Goal: Task Accomplishment & Management: Manage account settings

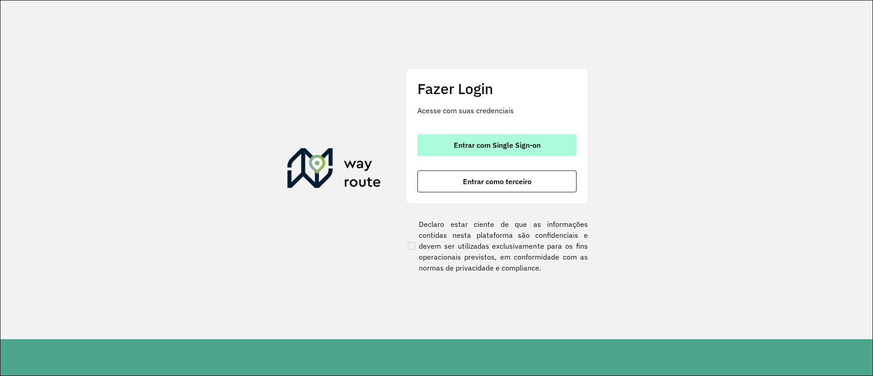
click at [499, 154] on button "Entrar com Single Sign-on" at bounding box center [496, 145] width 159 height 22
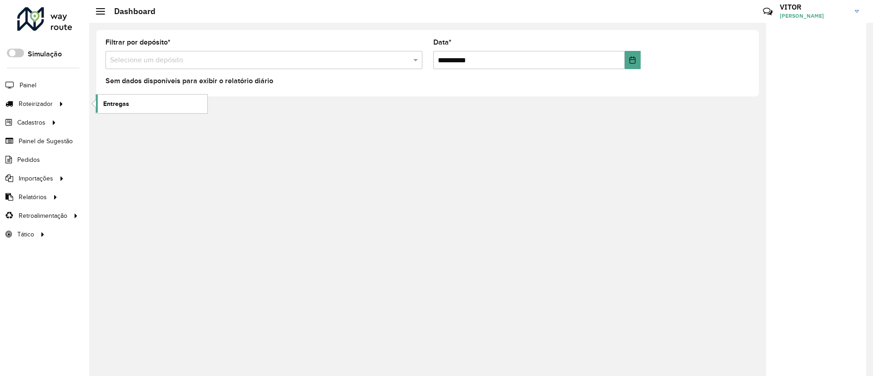
click at [130, 100] on link "Entregas" at bounding box center [151, 104] width 111 height 18
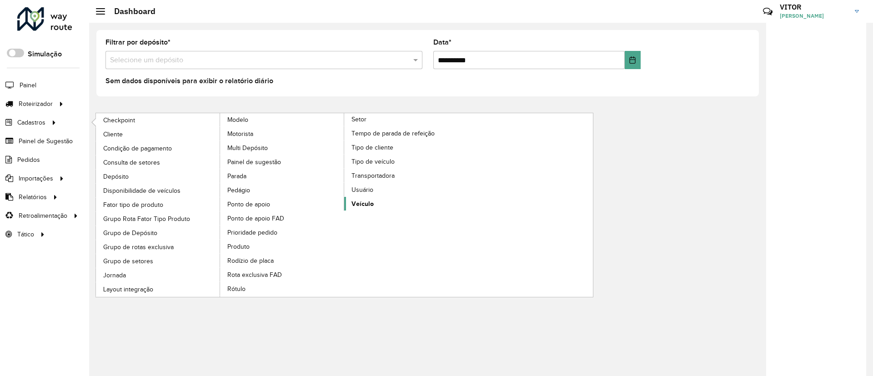
click at [375, 205] on link "Veículo" at bounding box center [406, 204] width 125 height 14
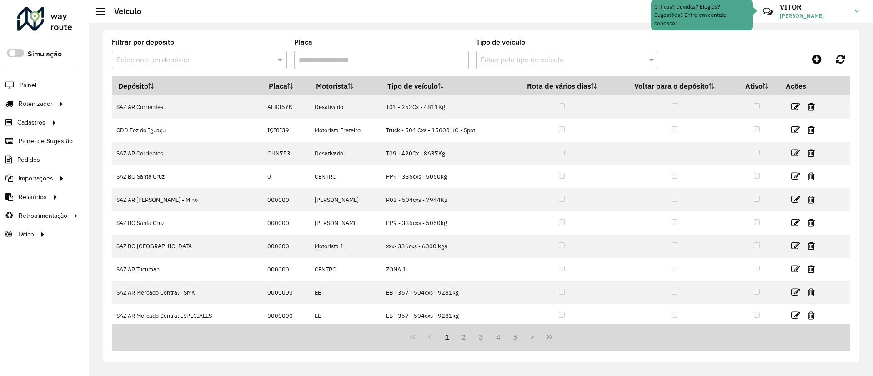
click at [189, 55] on input "text" at bounding box center [190, 60] width 148 height 11
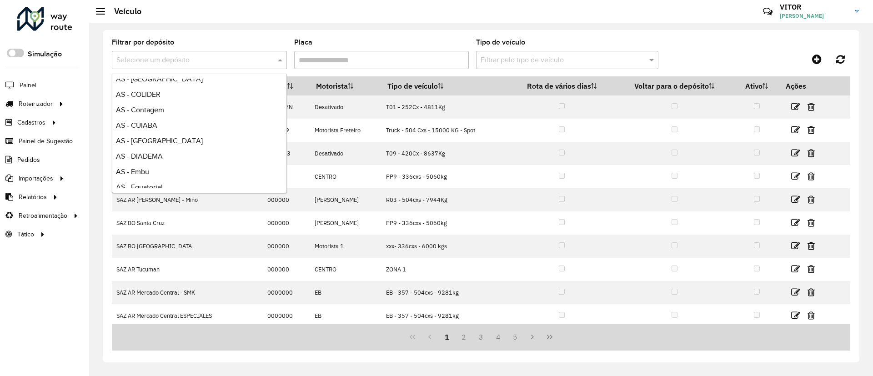
scroll to position [682, 0]
type input "*"
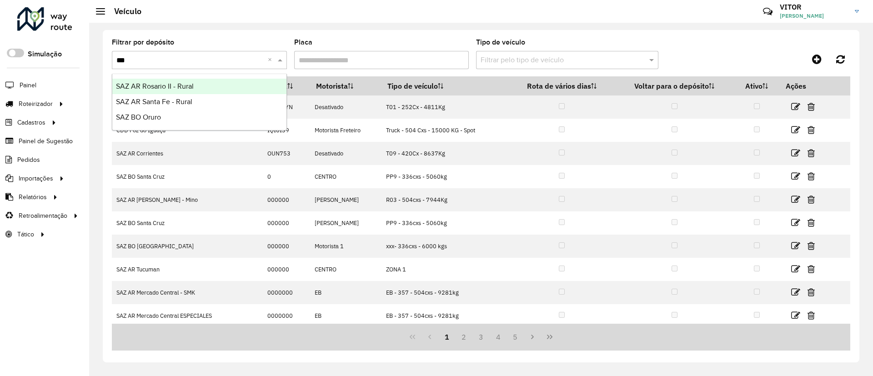
scroll to position [0, 0]
type input "*****"
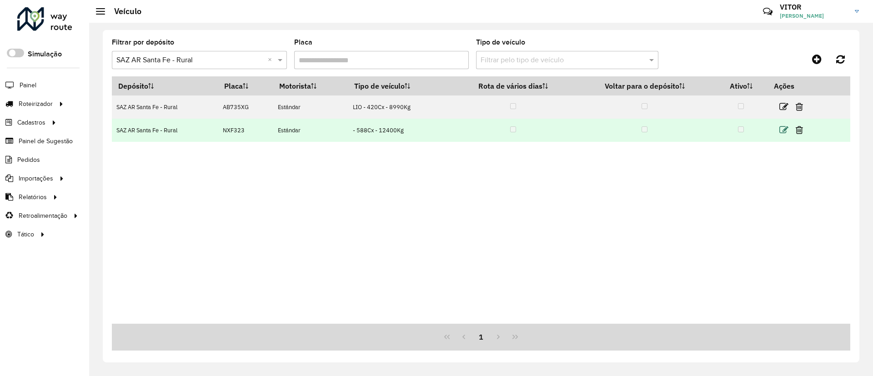
click at [781, 132] on icon at bounding box center [783, 129] width 9 height 9
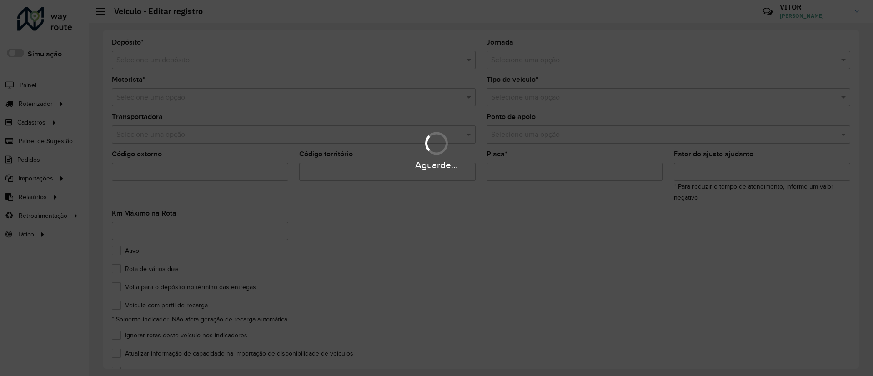
type input "***"
type input "******"
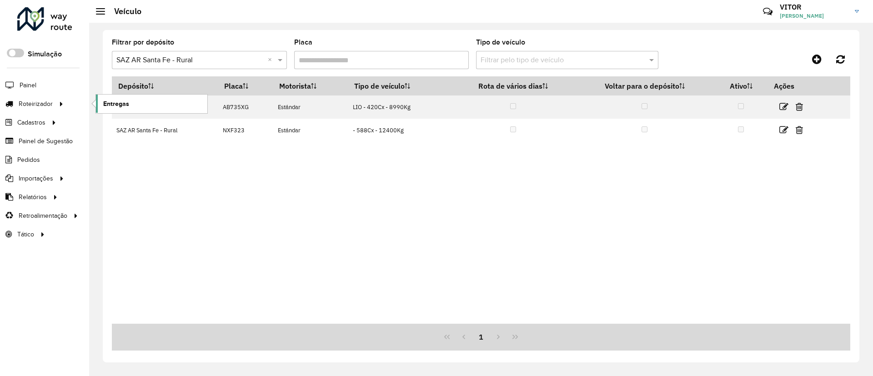
click at [105, 105] on span "Entregas" at bounding box center [116, 104] width 26 height 10
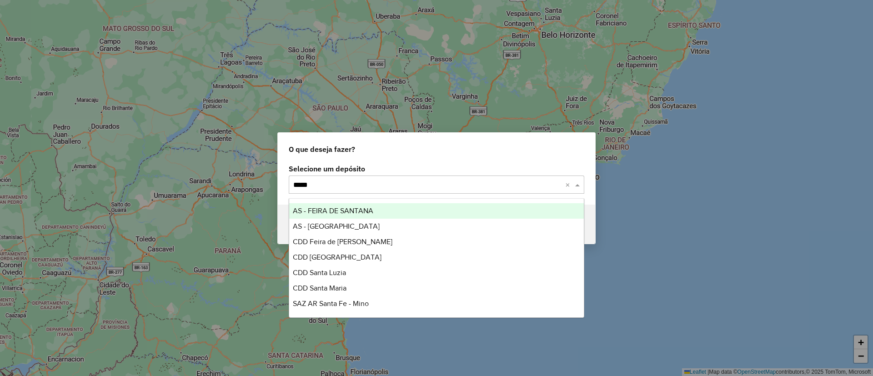
type input "*****"
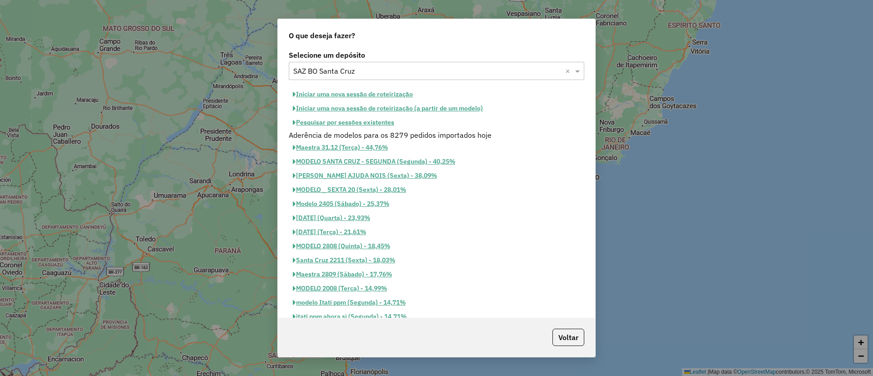
click at [343, 125] on button "Pesquisar por sessões existentes" at bounding box center [344, 122] width 110 height 14
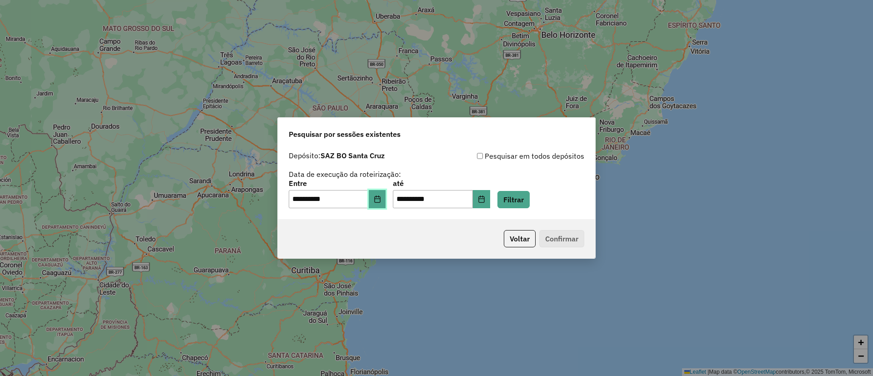
click at [382, 190] on button "Choose Date" at bounding box center [377, 199] width 17 height 18
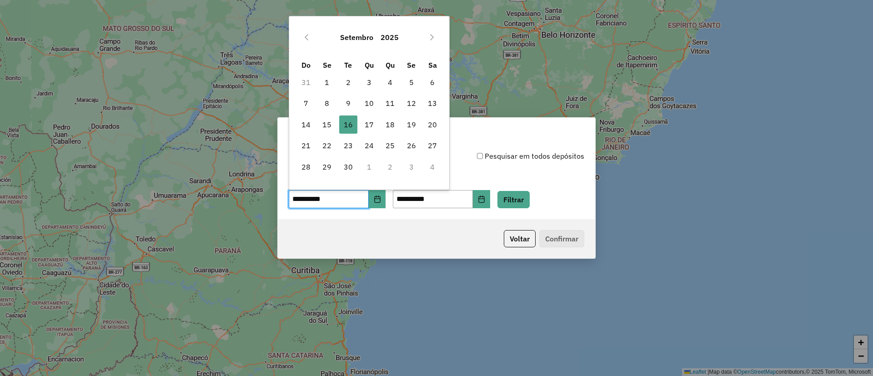
click at [359, 130] on td "17" at bounding box center [369, 124] width 21 height 21
click at [365, 128] on span "17" at bounding box center [369, 124] width 18 height 18
type input "**********"
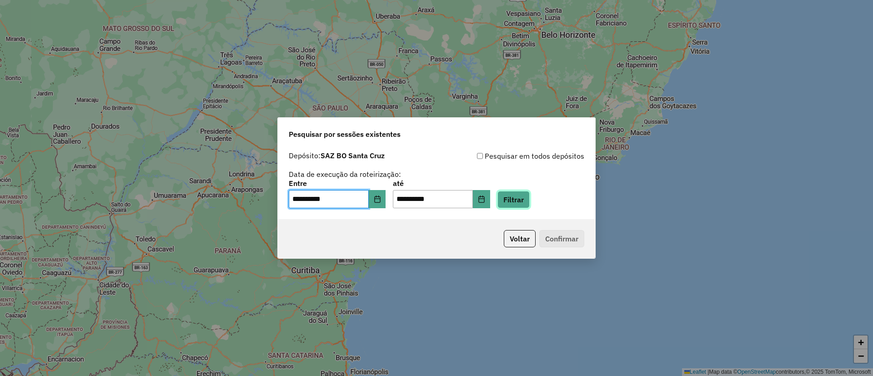
click at [530, 200] on button "Filtrar" at bounding box center [513, 199] width 32 height 17
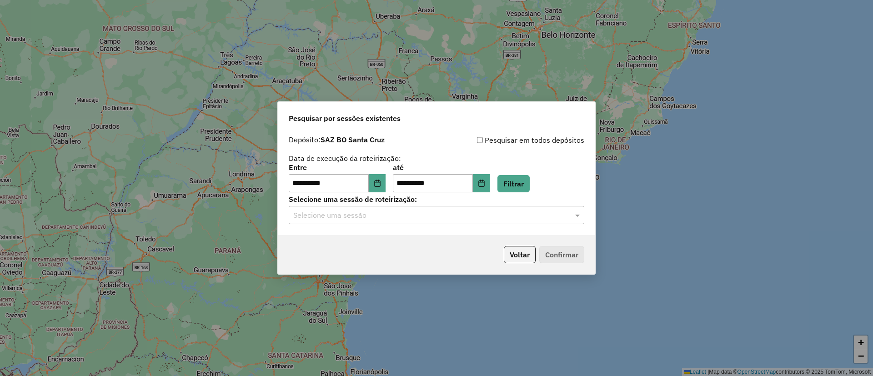
click at [468, 218] on input "text" at bounding box center [427, 215] width 268 height 11
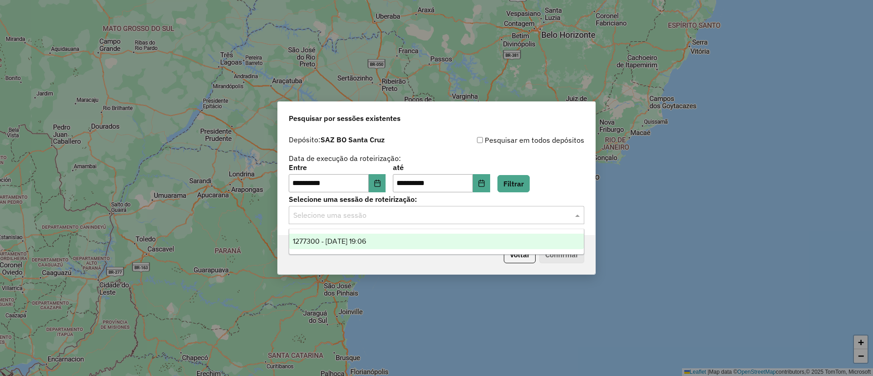
click at [450, 234] on div "1277300 - 17/09/2025 19:06" at bounding box center [436, 241] width 295 height 15
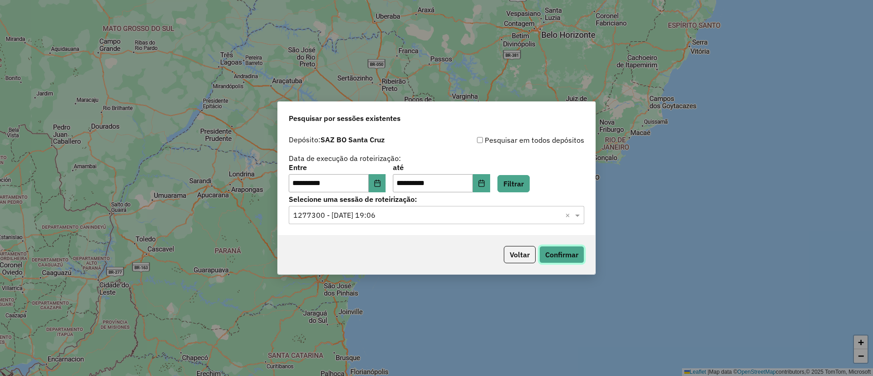
click at [554, 260] on button "Confirmar" at bounding box center [561, 254] width 45 height 17
click at [548, 253] on button "Confirmar" at bounding box center [561, 254] width 45 height 17
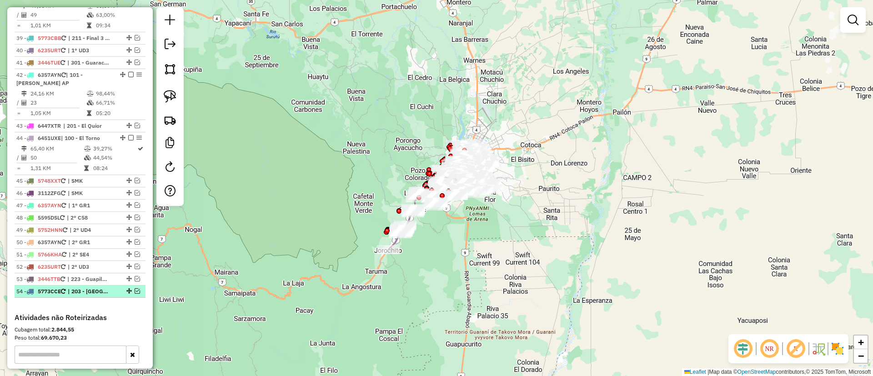
scroll to position [1834, 0]
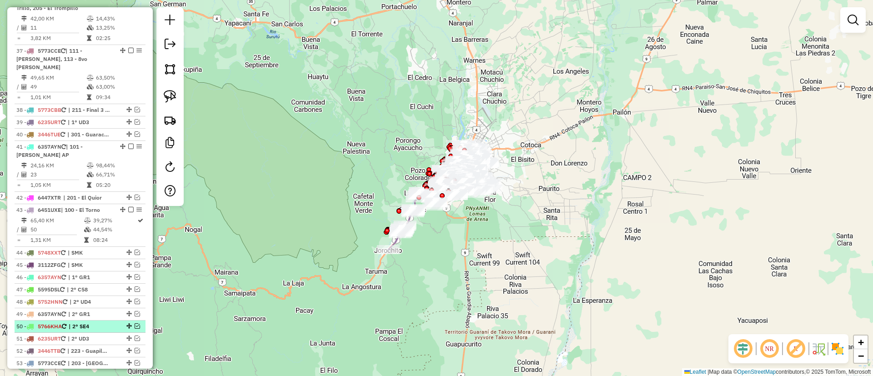
scroll to position [1570, 0]
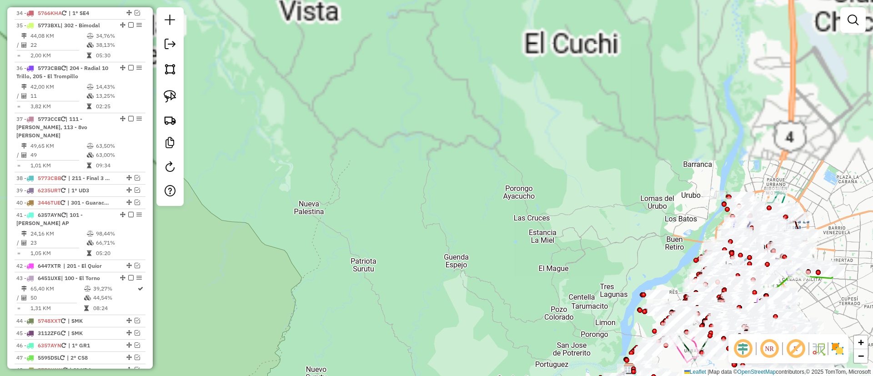
click at [393, 64] on div "Janela de atendimento Grade de atendimento Capacidade Transportadoras Veículos …" at bounding box center [436, 188] width 873 height 376
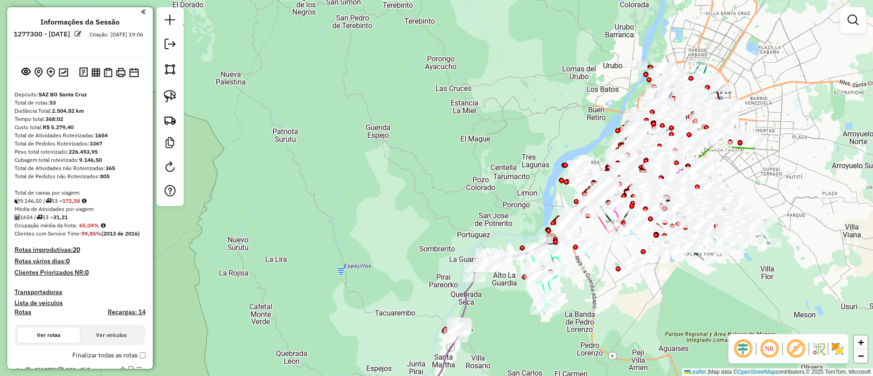
scroll to position [0, 0]
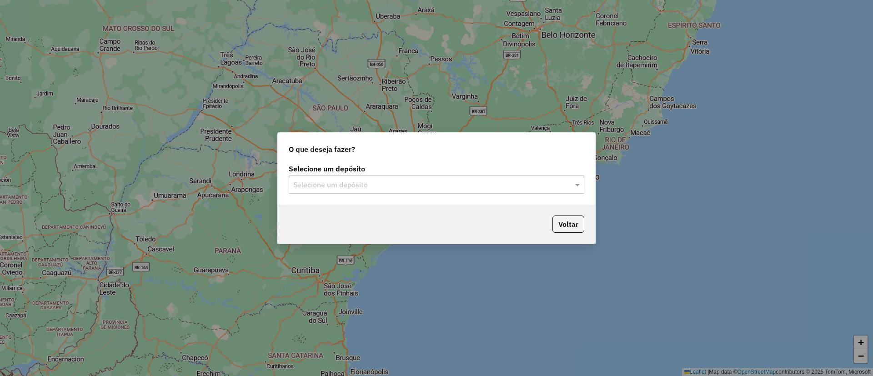
click at [457, 172] on label "Selecione um depósito" at bounding box center [436, 168] width 295 height 11
click at [459, 178] on div "Selecione um depósito" at bounding box center [436, 184] width 295 height 18
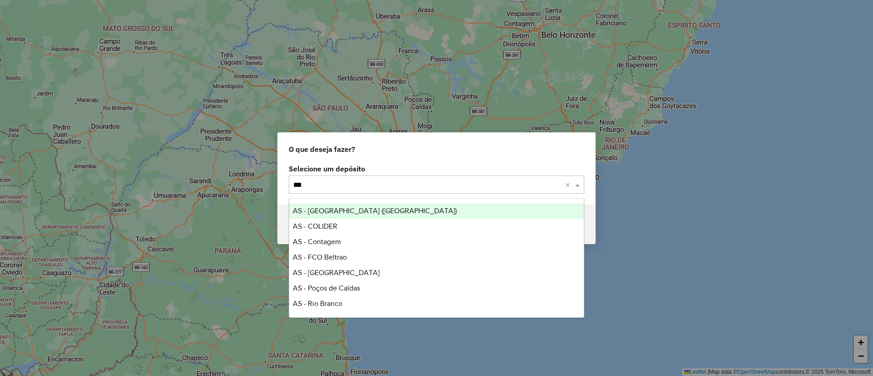
type input "****"
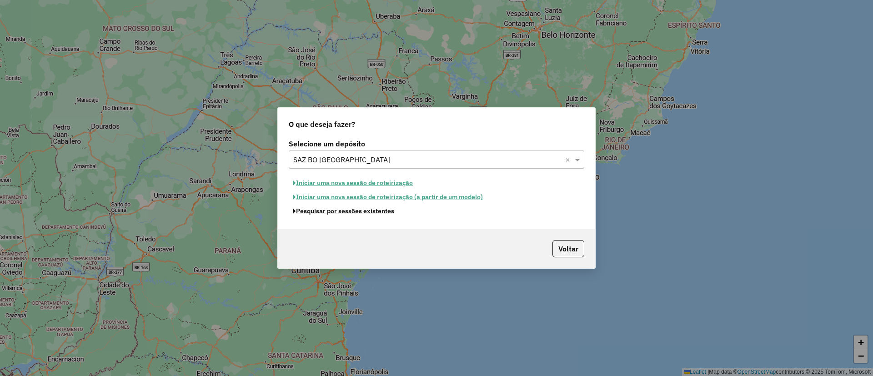
click at [356, 211] on button "Pesquisar por sessões existentes" at bounding box center [344, 211] width 110 height 14
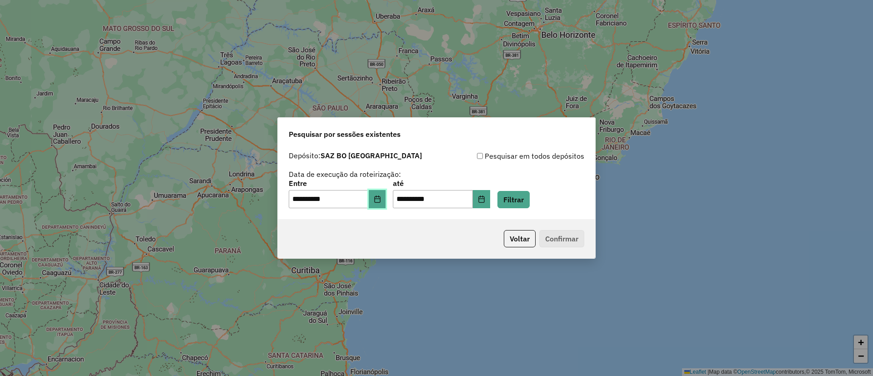
click at [386, 192] on button "Choose Date" at bounding box center [377, 199] width 17 height 18
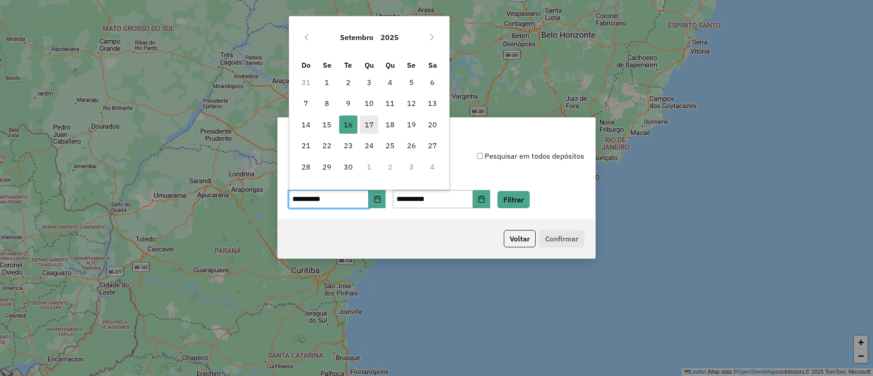
click at [374, 124] on span "17" at bounding box center [369, 124] width 18 height 18
type input "**********"
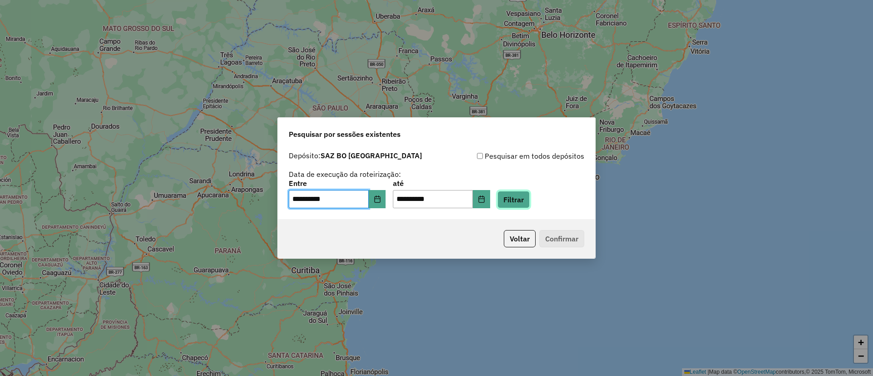
click at [516, 200] on button "Filtrar" at bounding box center [513, 199] width 32 height 17
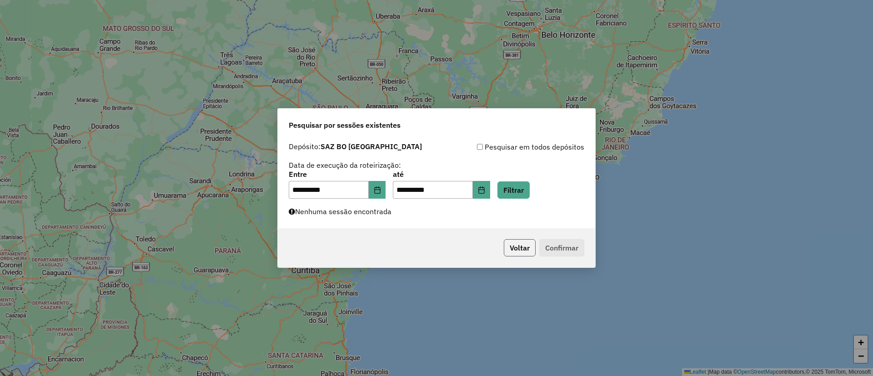
click at [518, 250] on button "Voltar" at bounding box center [520, 247] width 32 height 17
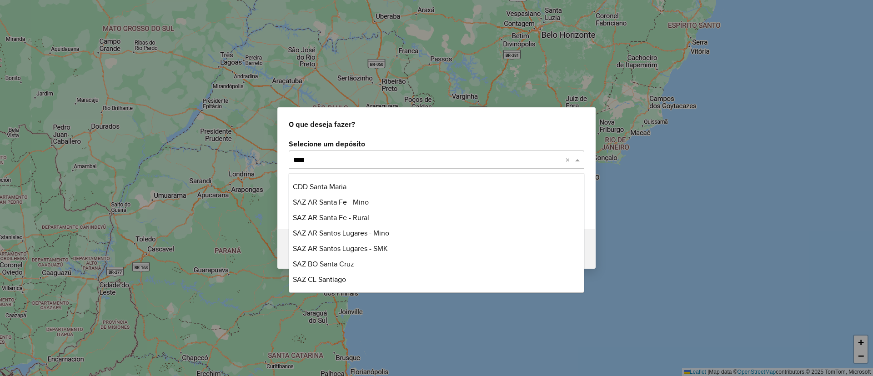
type input "*****"
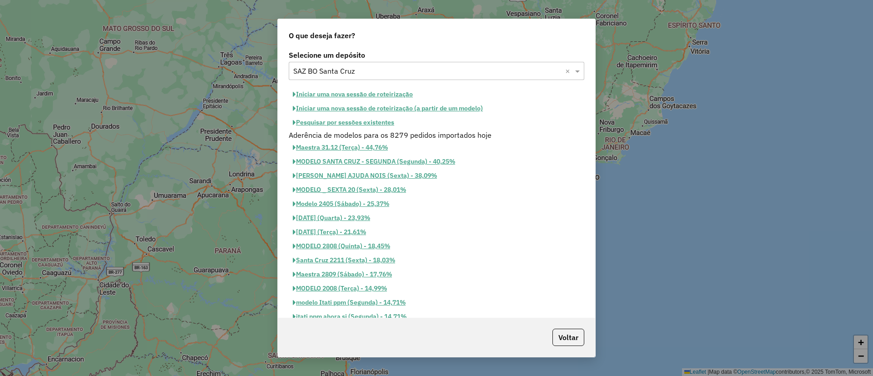
click at [355, 115] on button "Pesquisar por sessões existentes" at bounding box center [344, 122] width 110 height 14
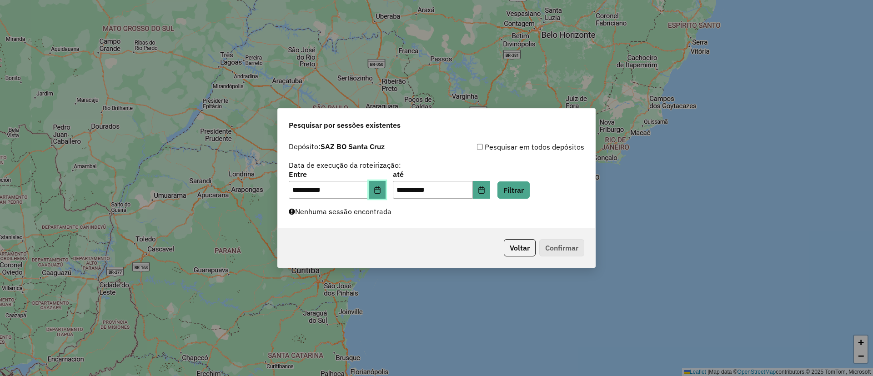
click at [385, 185] on button "Choose Date" at bounding box center [377, 190] width 17 height 18
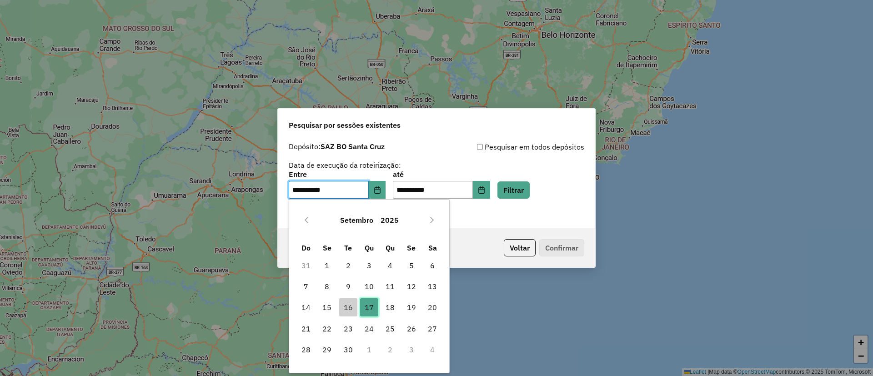
click at [371, 314] on span "17" at bounding box center [369, 307] width 18 height 18
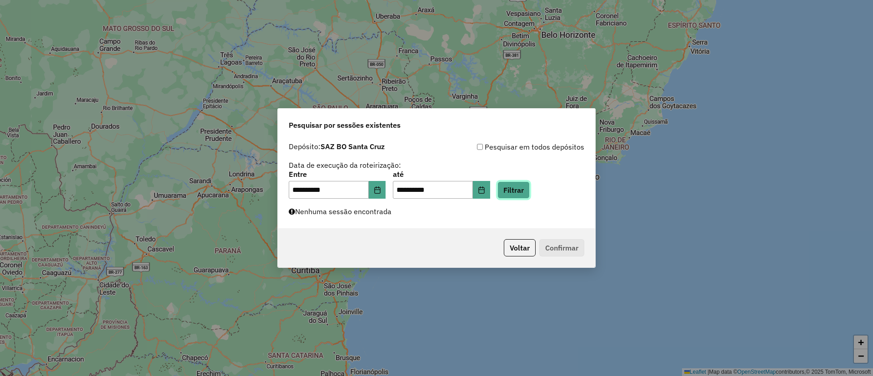
click at [523, 193] on button "Filtrar" at bounding box center [513, 189] width 32 height 17
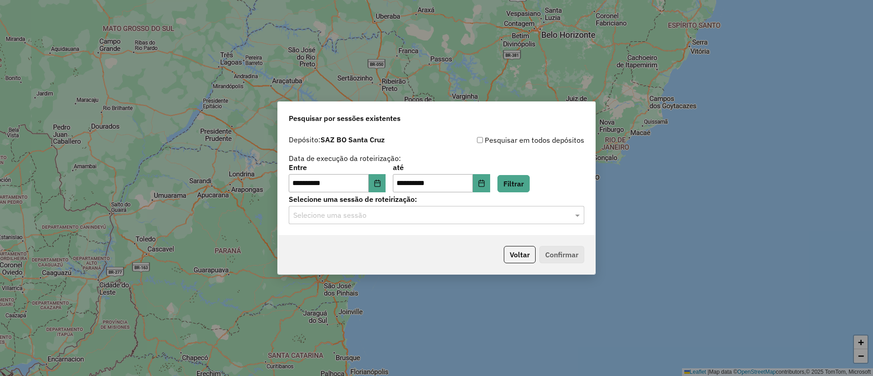
click at [395, 221] on div "Selecione uma sessão" at bounding box center [436, 215] width 295 height 18
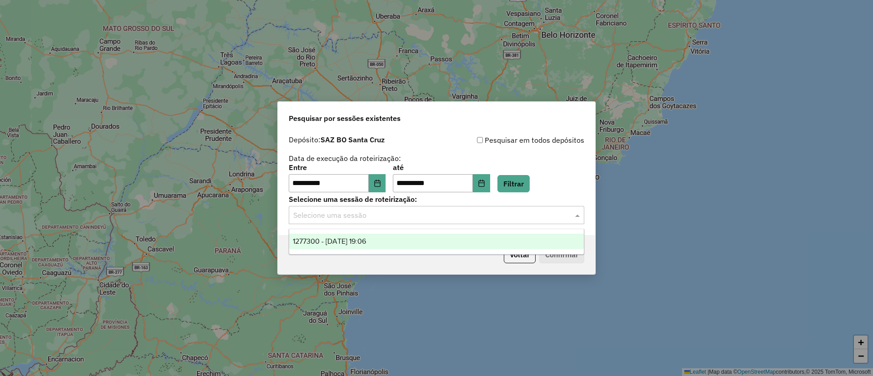
click at [394, 237] on div "1277300 - 17/09/2025 19:06" at bounding box center [436, 241] width 295 height 15
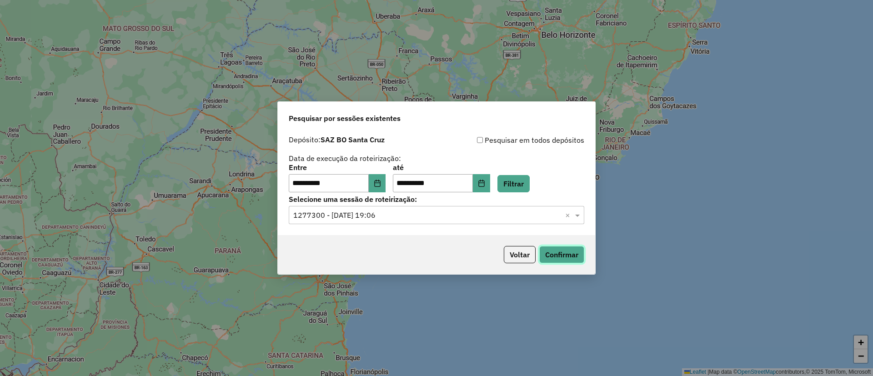
click at [557, 257] on button "Confirmar" at bounding box center [561, 254] width 45 height 17
click at [548, 262] on button "Confirmar" at bounding box center [561, 254] width 45 height 17
click at [563, 257] on button "Confirmar" at bounding box center [561, 254] width 45 height 17
click at [564, 369] on div "**********" at bounding box center [436, 188] width 873 height 376
click at [570, 249] on button "Confirmar" at bounding box center [561, 254] width 45 height 17
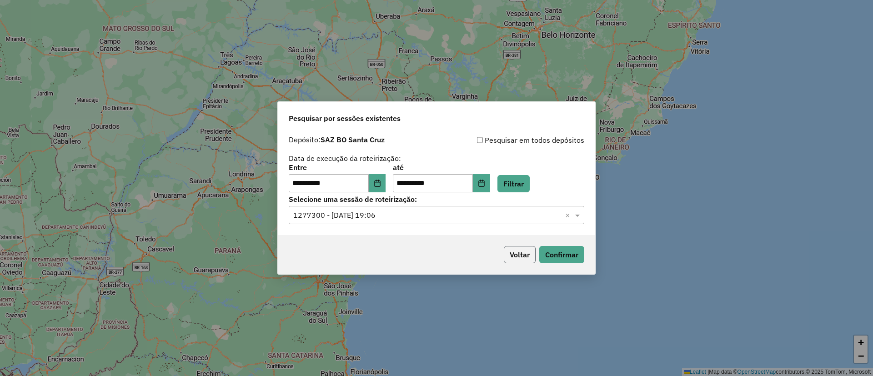
click at [521, 254] on button "Voltar" at bounding box center [520, 254] width 32 height 17
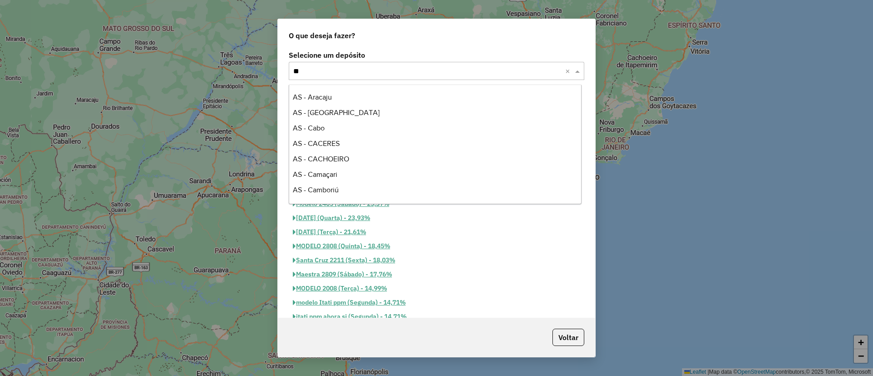
scroll to position [0, 0]
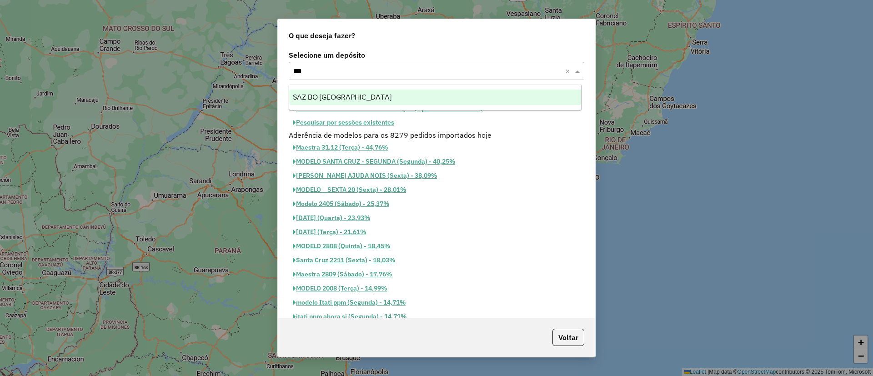
type input "****"
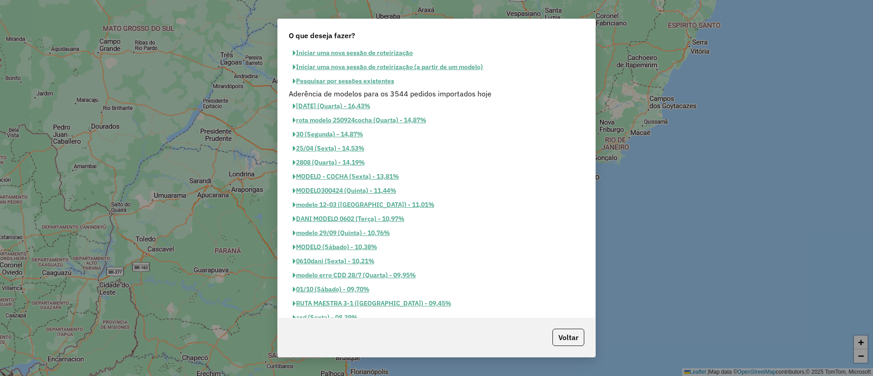
scroll to position [16, 0]
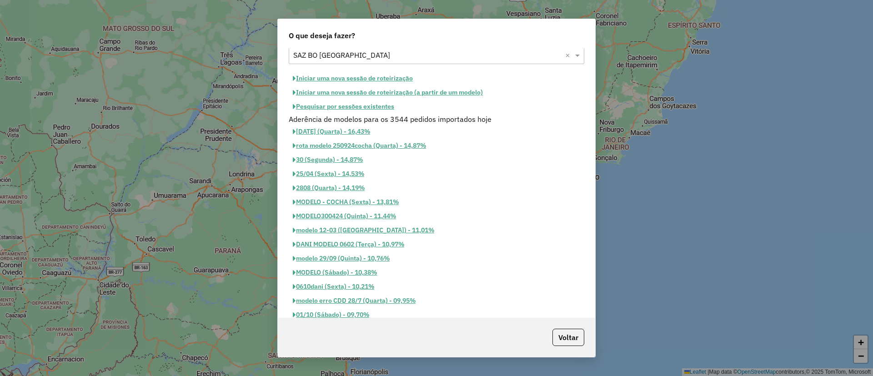
click at [364, 112] on button "Pesquisar por sessões existentes" at bounding box center [344, 107] width 110 height 14
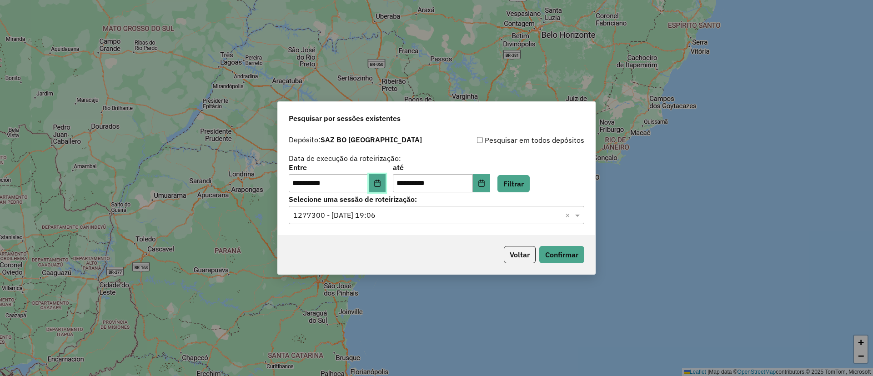
click at [375, 185] on button "Choose Date" at bounding box center [377, 183] width 17 height 18
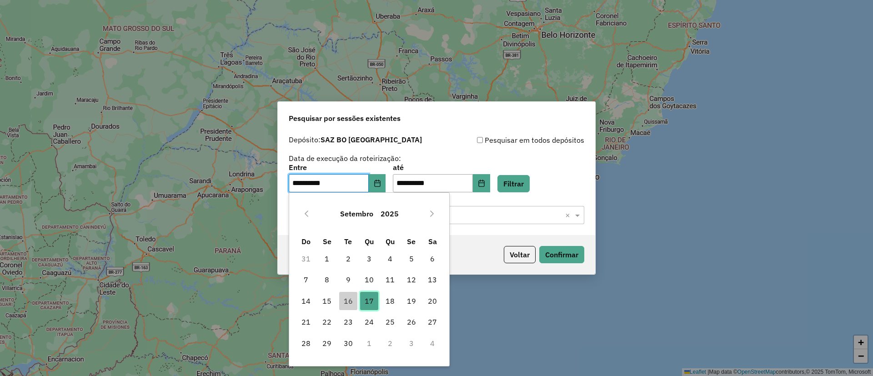
click at [366, 295] on span "17" at bounding box center [369, 301] width 18 height 18
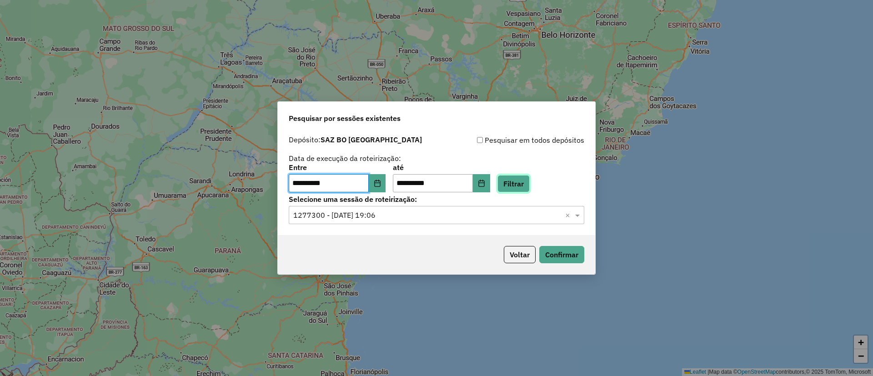
click at [525, 188] on button "Filtrar" at bounding box center [513, 183] width 32 height 17
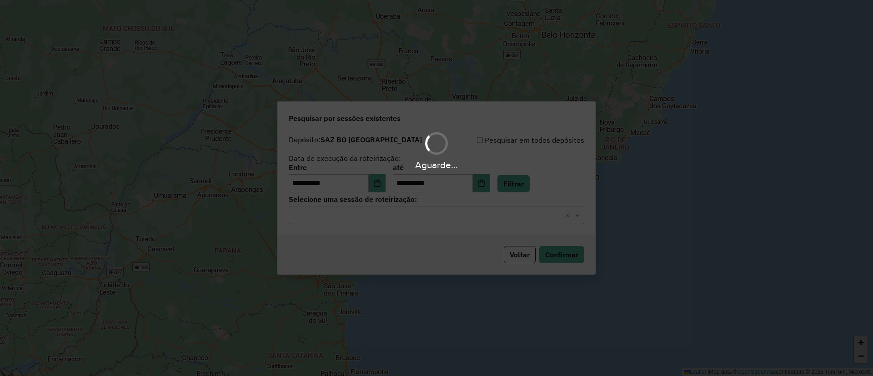
click at [497, 217] on input "text" at bounding box center [427, 215] width 268 height 11
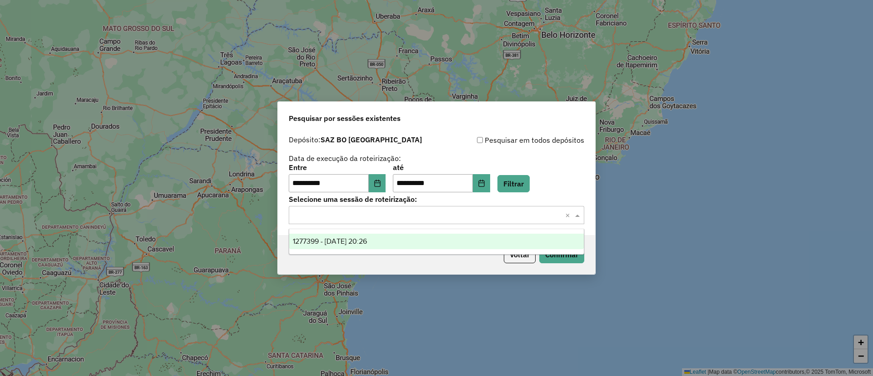
click at [443, 243] on div "1277399 - 17/09/2025 20:26" at bounding box center [436, 241] width 295 height 15
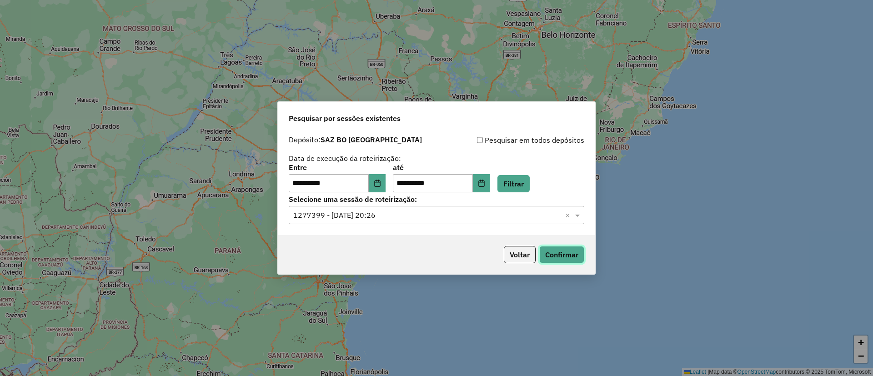
click at [546, 259] on button "Confirmar" at bounding box center [561, 254] width 45 height 17
click at [571, 260] on button "Confirmar" at bounding box center [561, 254] width 45 height 17
click at [563, 245] on div "Voltar Confirmar" at bounding box center [436, 254] width 317 height 39
click at [565, 260] on button "Confirmar" at bounding box center [561, 254] width 45 height 17
click at [568, 257] on button "Confirmar" at bounding box center [561, 254] width 45 height 17
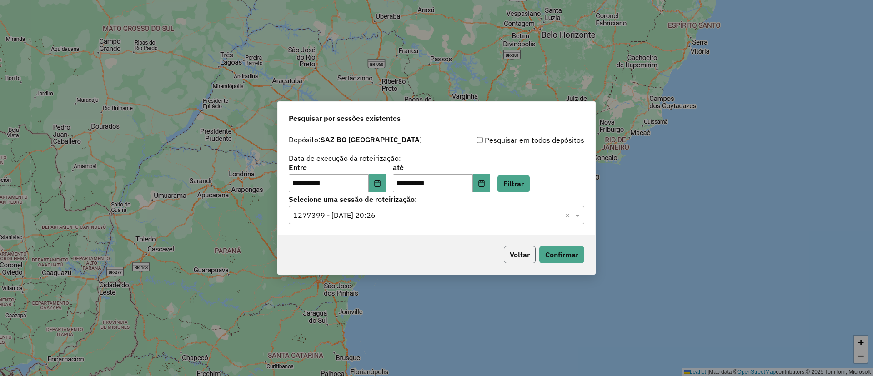
click at [525, 248] on button "Voltar" at bounding box center [520, 254] width 32 height 17
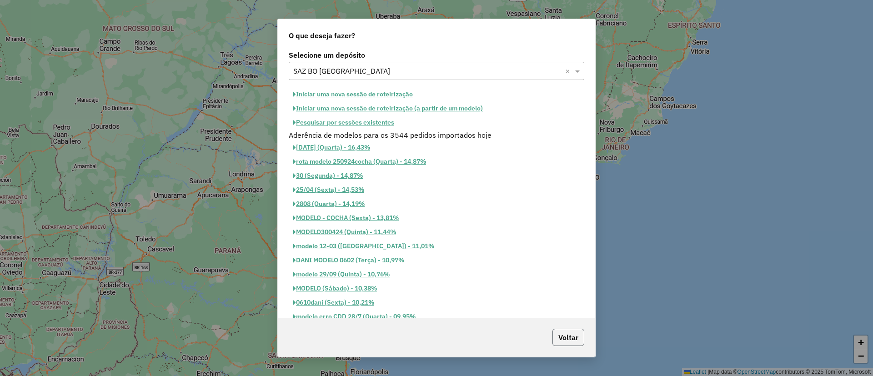
click at [566, 341] on button "Voltar" at bounding box center [568, 337] width 32 height 17
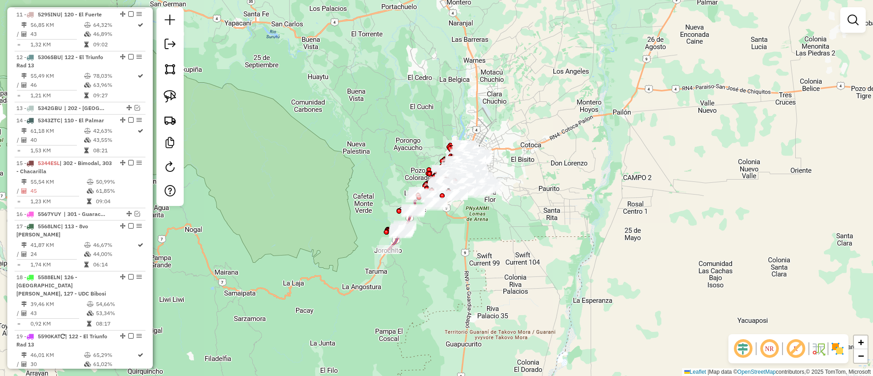
scroll to position [368, 0]
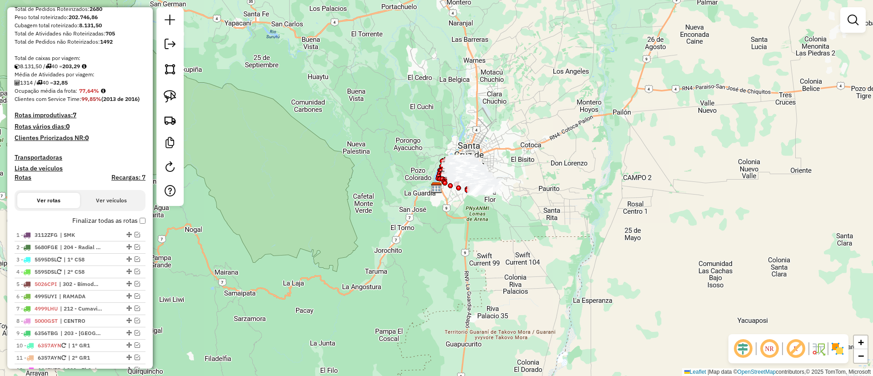
scroll to position [205, 0]
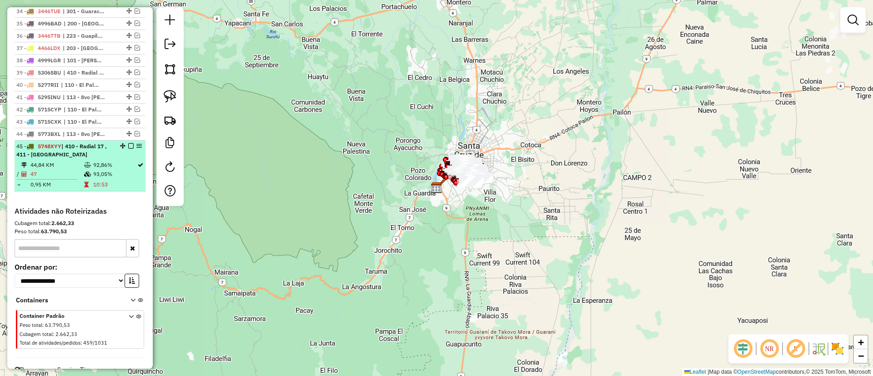
scroll to position [791, 0]
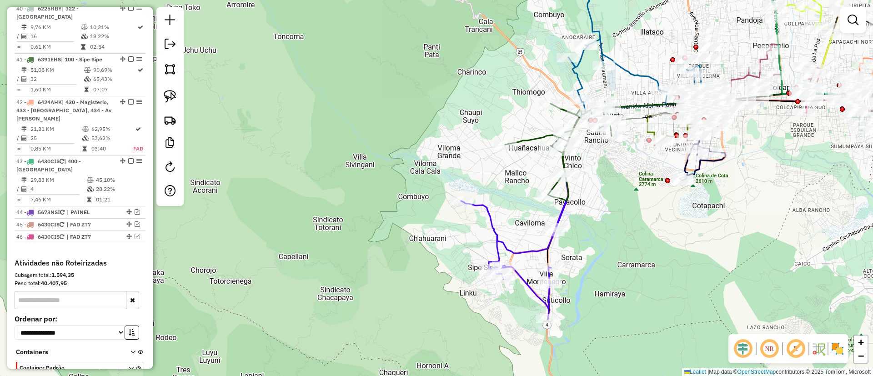
scroll to position [1950, 0]
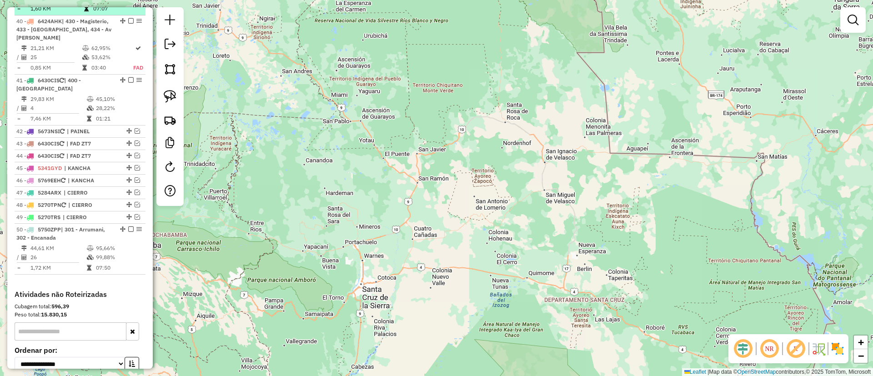
scroll to position [1753, 0]
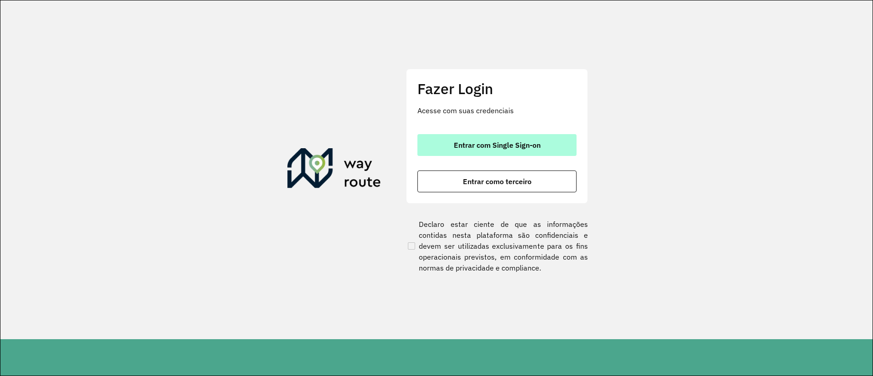
click at [467, 134] on button "Entrar com Single Sign-on" at bounding box center [496, 145] width 159 height 22
click at [472, 138] on button "Entrar com Single Sign-on" at bounding box center [496, 145] width 159 height 22
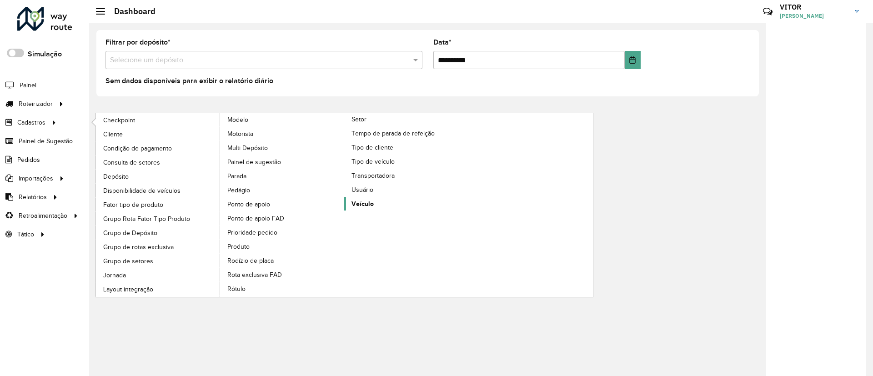
click at [377, 200] on link "Veículo" at bounding box center [406, 204] width 125 height 14
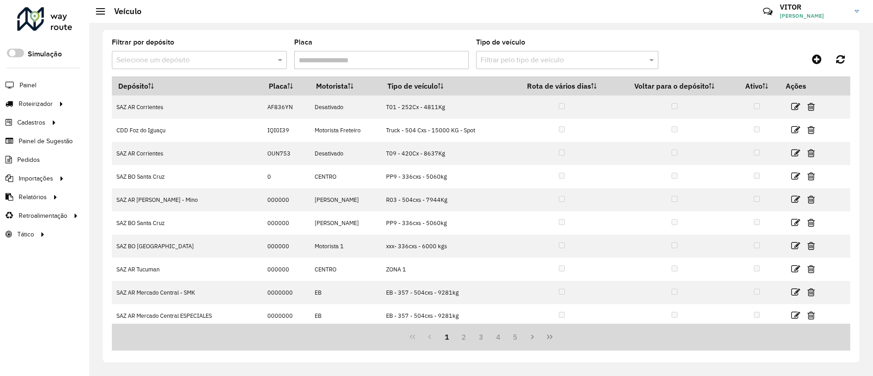
click at [253, 60] on input "text" at bounding box center [190, 60] width 148 height 11
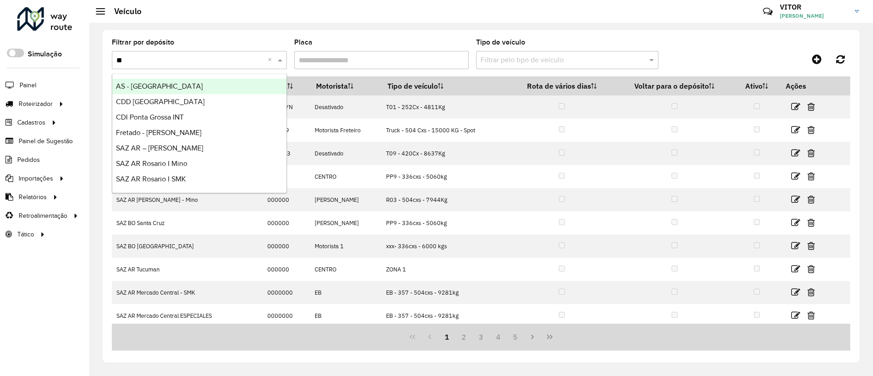
type input "*"
type input "*****"
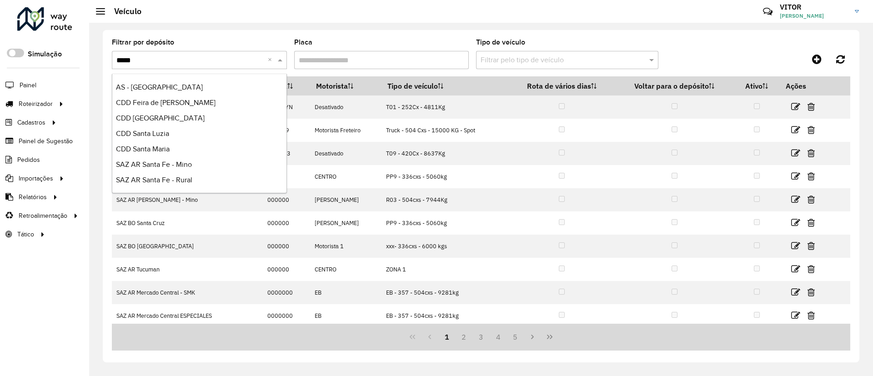
scroll to position [30, 0]
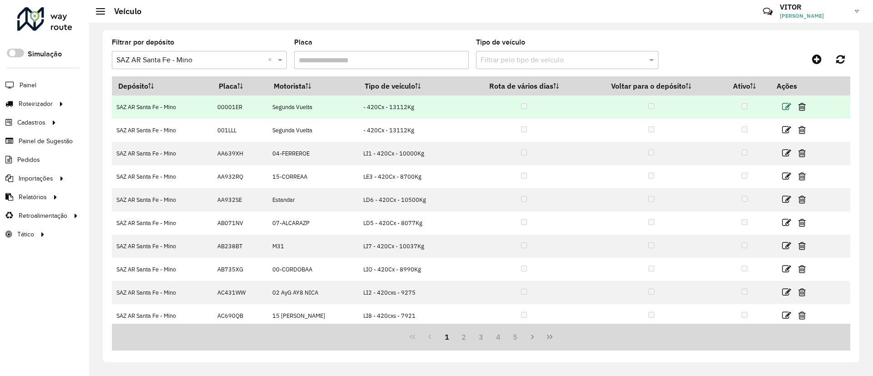
click at [784, 106] on icon at bounding box center [786, 106] width 9 height 9
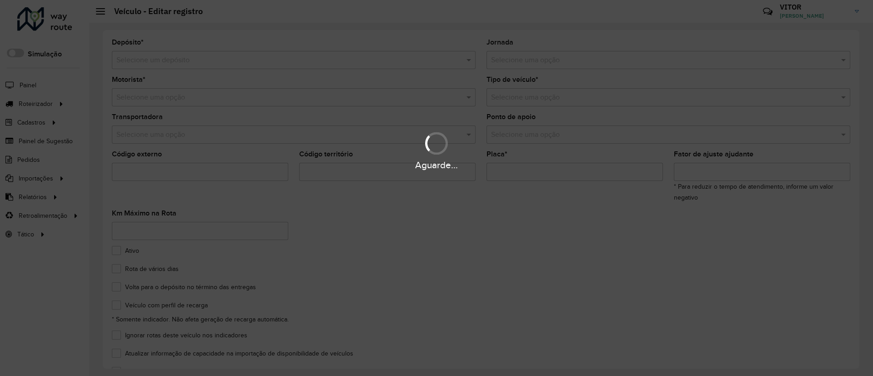
type input "***"
type input "*******"
